Goal: Task Accomplishment & Management: Use online tool/utility

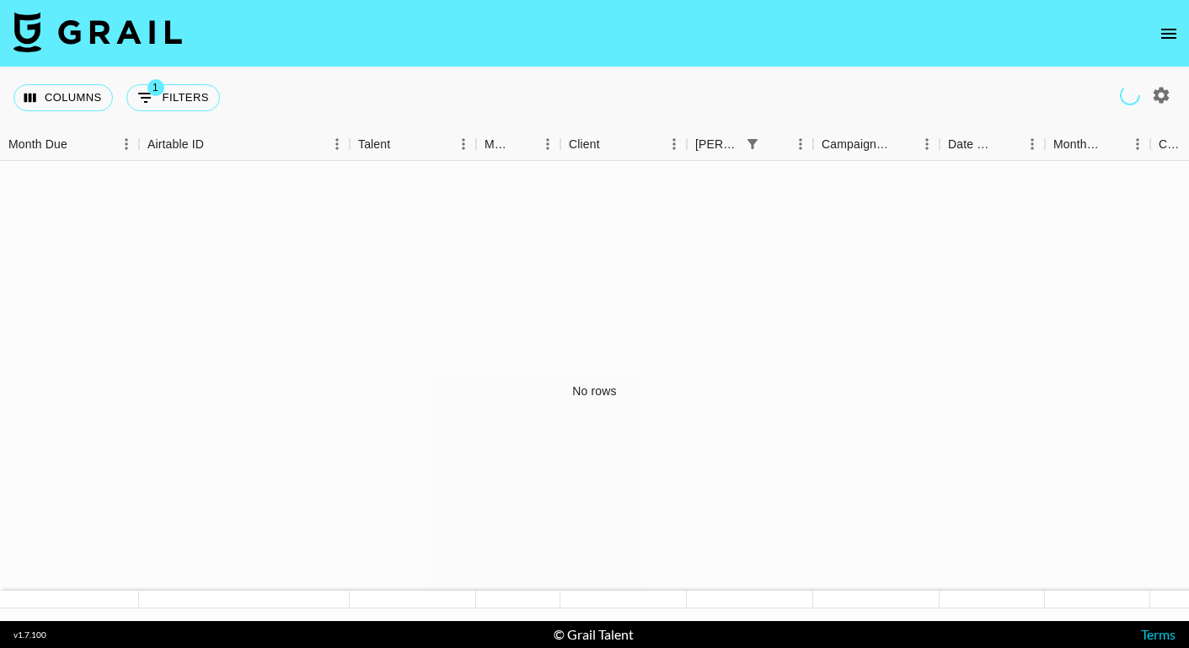
click at [1152, 101] on icon "button" at bounding box center [1161, 95] width 20 height 20
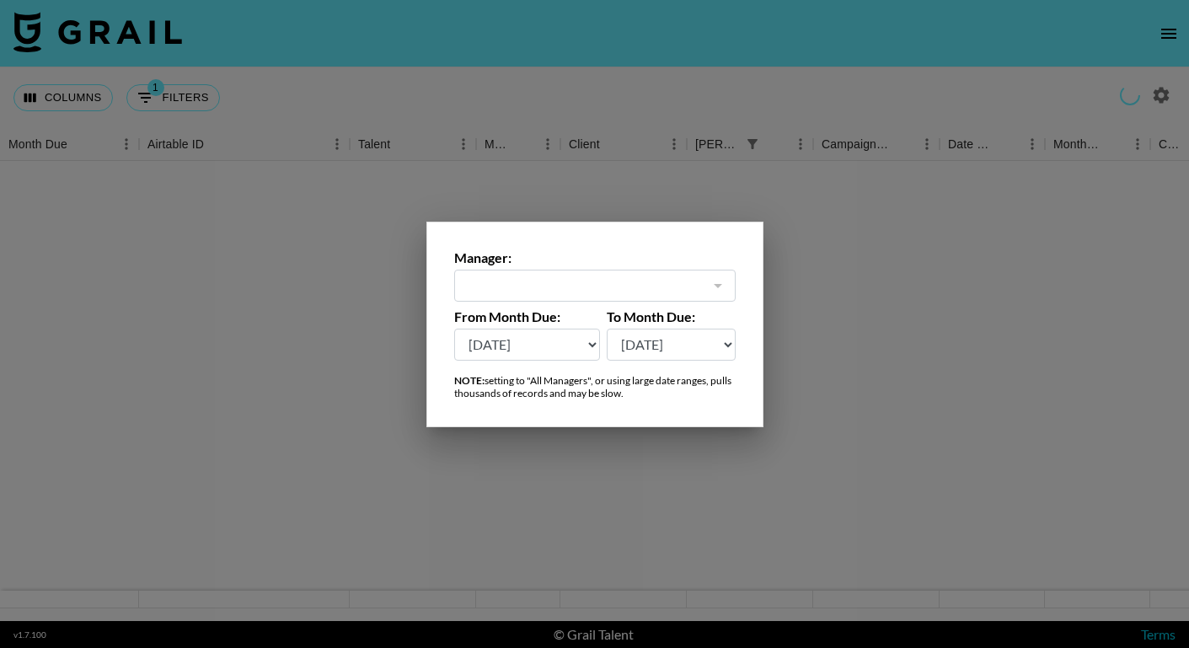
click at [571, 337] on select "[DATE] Aug '[DATE] Jun '[DATE] Apr '[DATE] Feb '[DATE] Dec '[DATE] Oct '[DATE] …" at bounding box center [527, 345] width 147 height 32
select select "[DATE]"
click at [454, 329] on select "[DATE] Aug '[DATE] Jun '[DATE] Apr '[DATE] Feb '[DATE] Dec '[DATE] Oct '[DATE] …" at bounding box center [527, 345] width 147 height 32
click at [671, 348] on select "[DATE] Aug '[DATE] Jun '[DATE] Apr '[DATE] Feb '[DATE] Dec '[DATE] Oct '[DATE] …" at bounding box center [671, 345] width 129 height 32
select select "[DATE]"
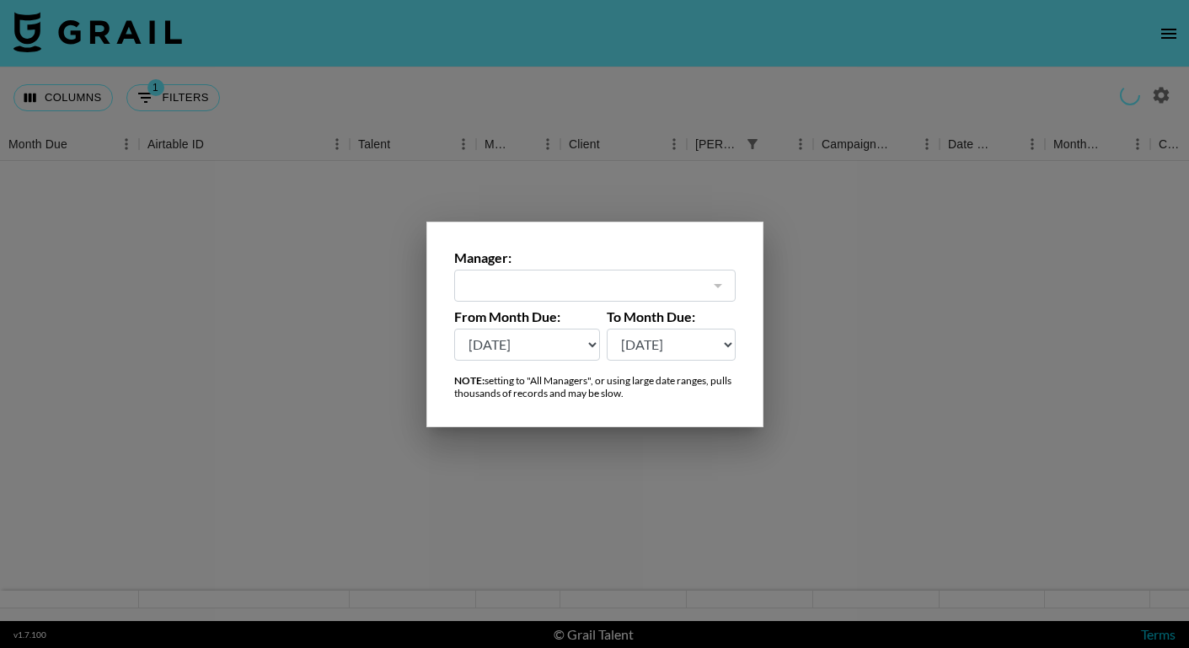
click at [607, 329] on select "[DATE] Aug '[DATE] Jun '[DATE] Apr '[DATE] Feb '[DATE] Dec '[DATE] Oct '[DATE] …" at bounding box center [671, 345] width 129 height 32
click at [648, 339] on select "[DATE] Aug '[DATE] Jun '[DATE] Apr '[DATE] Feb '[DATE] Dec '[DATE] Oct '[DATE] …" at bounding box center [671, 345] width 129 height 32
click at [543, 335] on select "[DATE] Aug '[DATE] Jun '[DATE] Apr '[DATE] Feb '[DATE] Dec '[DATE] Oct '[DATE] …" at bounding box center [527, 345] width 147 height 32
select select "[DATE]"
click at [454, 329] on select "[DATE] Aug '[DATE] Jun '[DATE] Apr '[DATE] Feb '[DATE] Dec '[DATE] Oct '[DATE] …" at bounding box center [527, 345] width 147 height 32
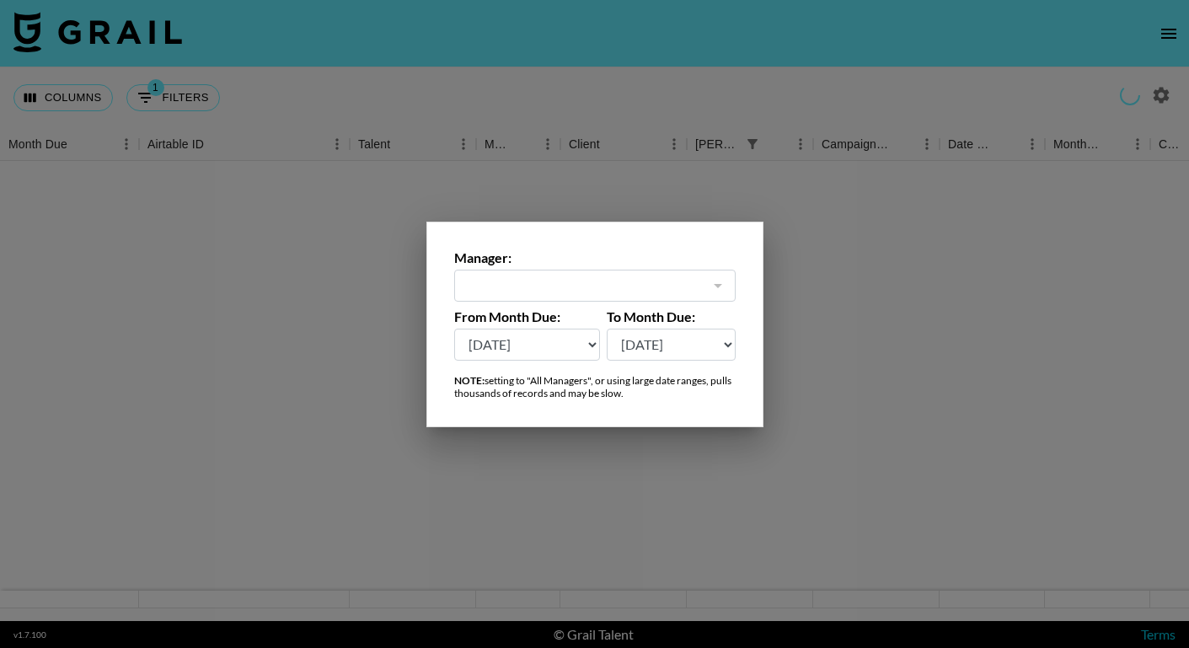
click at [682, 345] on select "[DATE] Aug '[DATE] Jun '[DATE] Apr '[DATE] Feb '[DATE] Dec '[DATE] Oct '[DATE] …" at bounding box center [671, 345] width 129 height 32
select select "[DATE]"
click at [607, 329] on select "[DATE] Aug '[DATE] Jun '[DATE] Apr '[DATE] Feb '[DATE] Dec '[DATE] Oct '[DATE] …" at bounding box center [671, 345] width 129 height 32
click at [716, 296] on div at bounding box center [717, 286] width 22 height 24
click at [717, 284] on div at bounding box center [717, 286] width 22 height 24
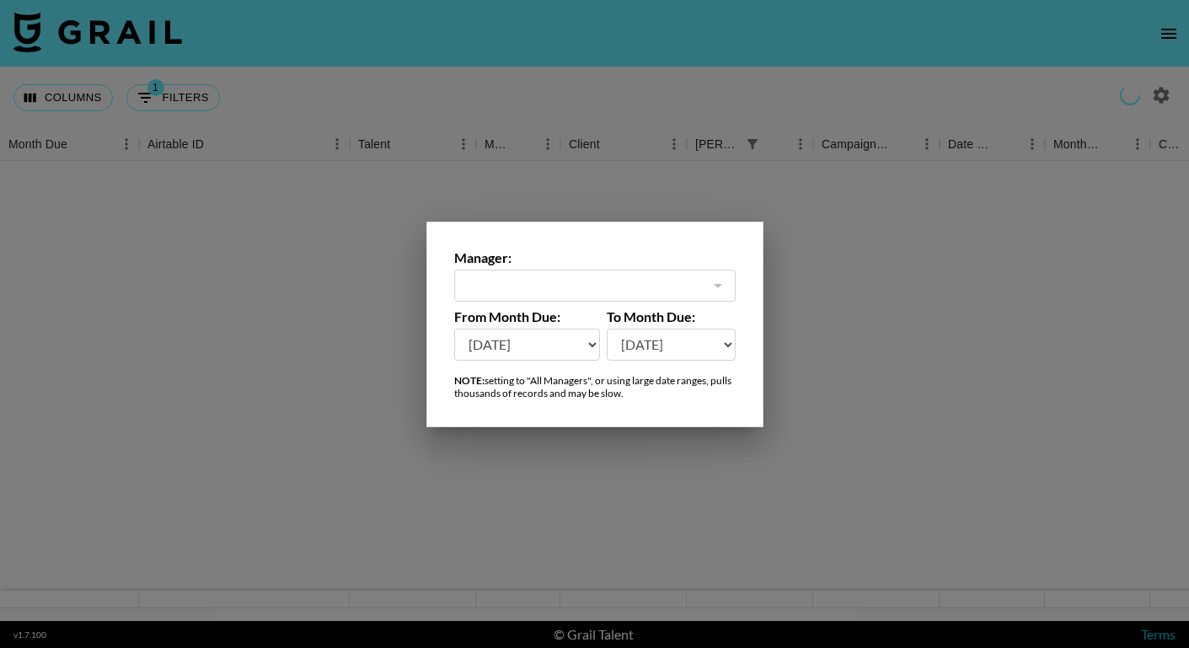
click at [717, 284] on div at bounding box center [717, 286] width 22 height 24
click at [578, 339] on select "[DATE] Aug '[DATE] Jun '[DATE] Apr '[DATE] Feb '[DATE] Dec '[DATE] Oct '[DATE] …" at bounding box center [527, 345] width 147 height 32
